Goal: Find specific fact: Find specific fact

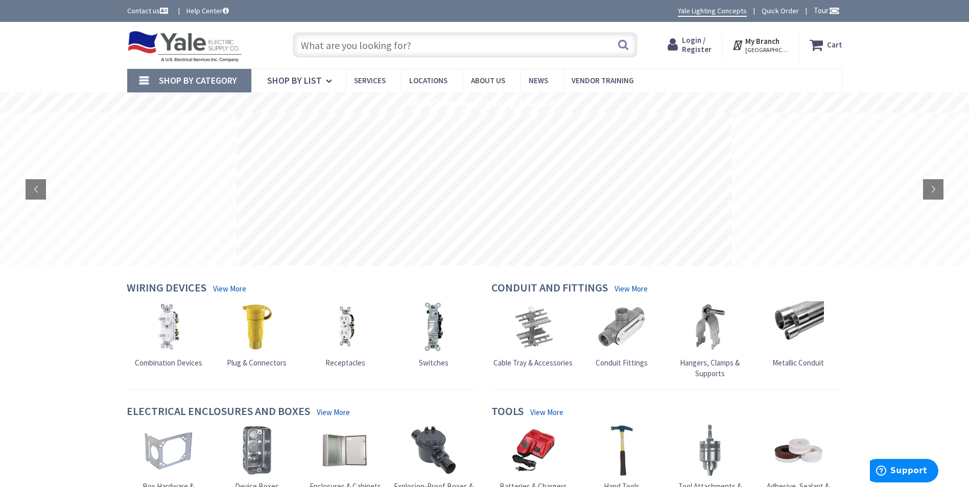
click at [353, 43] on input "text" at bounding box center [465, 45] width 345 height 26
paste input "1008541CH"
type input "1008541CH"
